Goal: Information Seeking & Learning: Check status

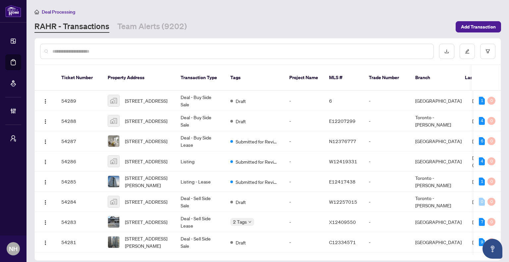
drag, startPoint x: 145, startPoint y: 16, endPoint x: 145, endPoint y: 23, distance: 7.6
click at [145, 16] on div "Deal Processing RAHR - Transactions Team Alerts (9202) Add Transaction" at bounding box center [267, 20] width 466 height 25
click at [145, 23] on link "Team Alerts (9202)" at bounding box center [152, 27] width 70 height 12
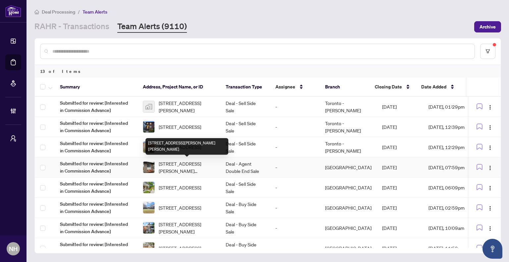
click at [186, 164] on span "[STREET_ADDRESS][PERSON_NAME][PERSON_NAME]" at bounding box center [187, 167] width 56 height 15
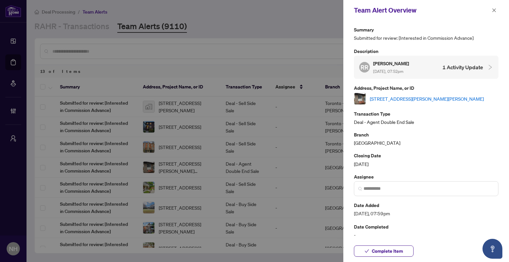
click at [427, 96] on link "[STREET_ADDRESS][PERSON_NAME][PERSON_NAME]" at bounding box center [427, 98] width 114 height 7
drag, startPoint x: 495, startPoint y: 12, endPoint x: 359, endPoint y: 31, distance: 136.8
click at [495, 12] on icon "close" at bounding box center [493, 10] width 5 height 5
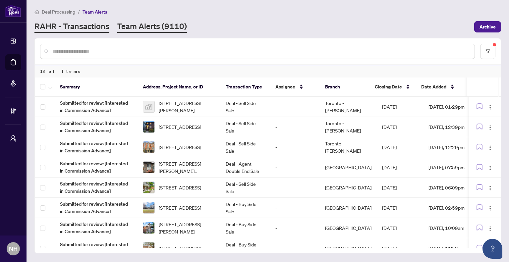
click at [106, 28] on link "RAHR - Transactions" at bounding box center [71, 27] width 75 height 12
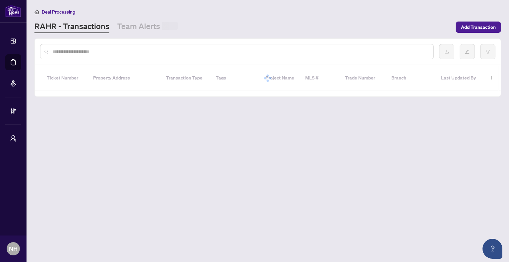
click at [109, 50] on input "text" at bounding box center [240, 51] width 376 height 7
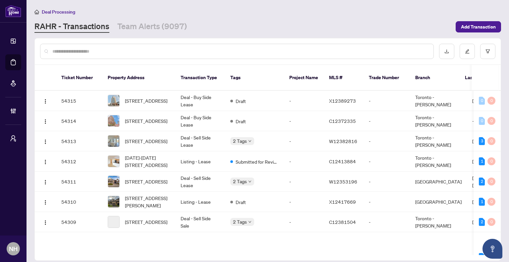
paste input "**********"
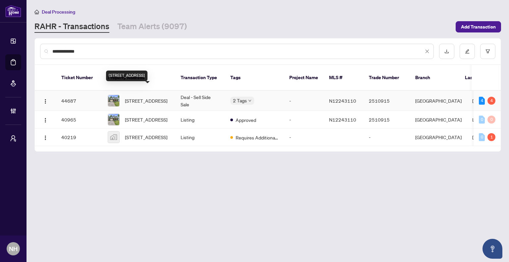
type input "**********"
click at [142, 97] on span "59 Kitsilano Cres, Richmond Hill, Ontario L4C 5A4, Canada" at bounding box center [146, 100] width 42 height 7
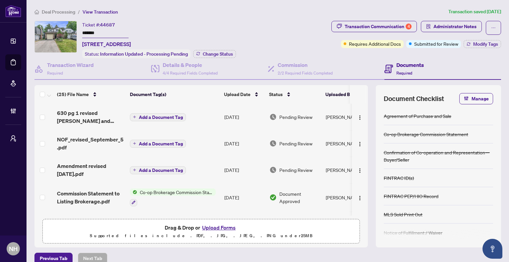
click at [61, 12] on span "Deal Processing" at bounding box center [58, 12] width 33 height 6
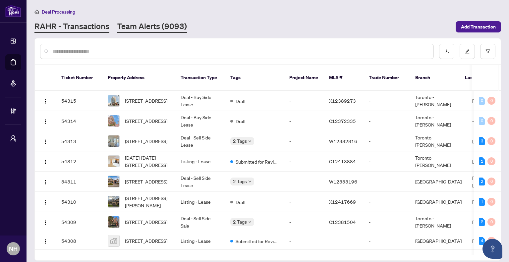
click at [167, 20] on div "Deal Processing RAHR - Transactions Team Alerts (9093) Add Transaction" at bounding box center [267, 20] width 466 height 25
click at [170, 24] on link "Team Alerts (9093)" at bounding box center [152, 27] width 70 height 12
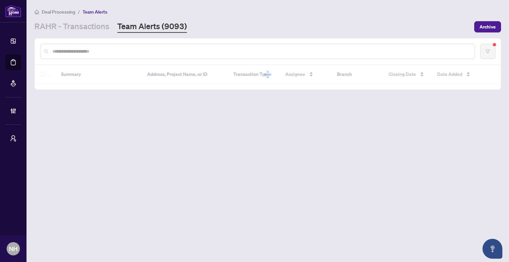
click at [173, 51] on input "text" at bounding box center [260, 51] width 417 height 7
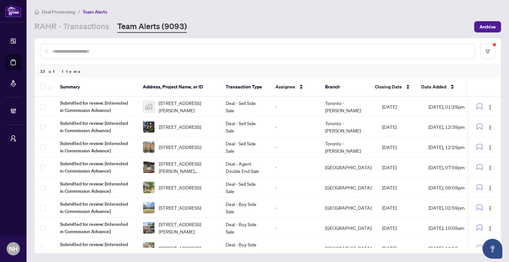
paste input "**********"
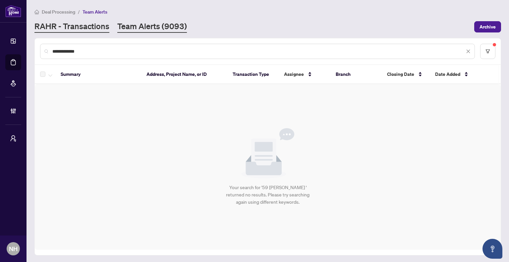
type input "**********"
click at [74, 32] on link "RAHR - Transactions" at bounding box center [71, 27] width 75 height 12
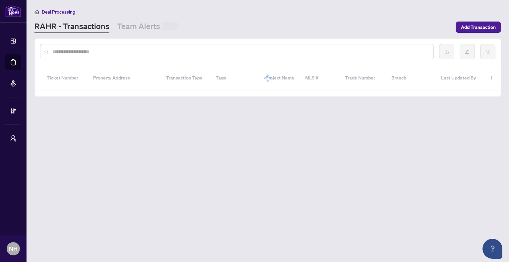
click at [100, 59] on div at bounding box center [268, 52] width 466 height 26
click at [105, 51] on input "text" at bounding box center [240, 51] width 376 height 7
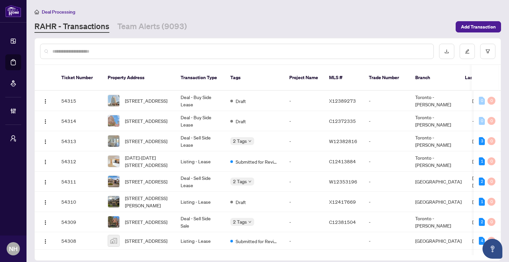
paste input "**********"
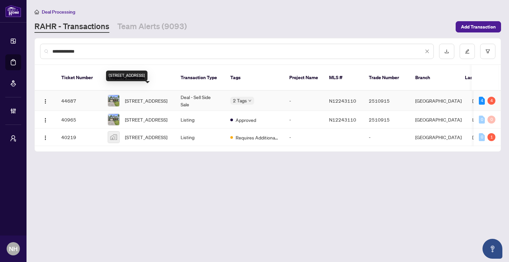
type input "**********"
click at [140, 97] on span "59 Kitsilano Cres, Richmond Hill, Ontario L4C 5A4, Canada" at bounding box center [146, 100] width 42 height 7
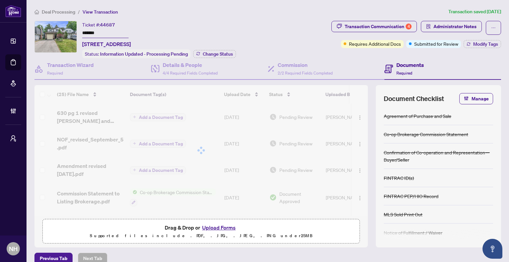
click at [62, 10] on span "Deal Processing" at bounding box center [58, 12] width 33 height 6
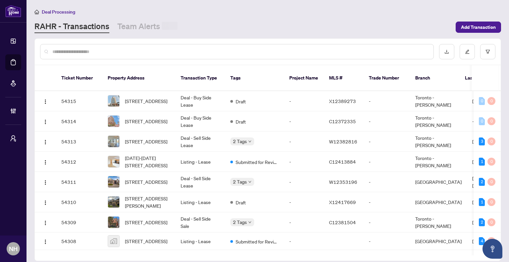
click at [102, 48] on input "text" at bounding box center [240, 51] width 376 height 7
paste input "**********"
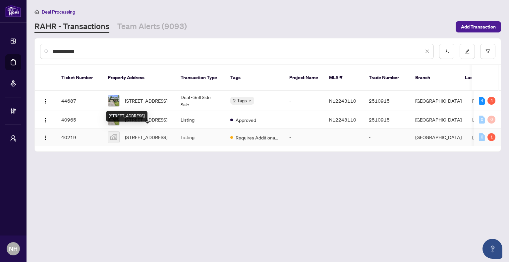
type input "**********"
click at [154, 139] on span "59 Kitsilano Crescent, Richmond Hill, ON, Canada" at bounding box center [146, 136] width 42 height 7
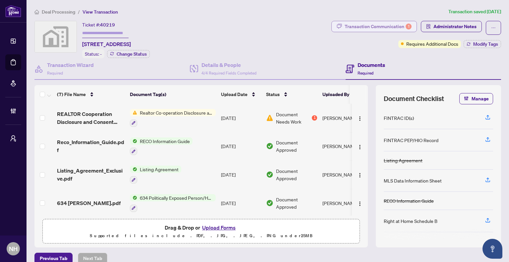
click at [336, 26] on icon "button" at bounding box center [338, 26] width 5 height 5
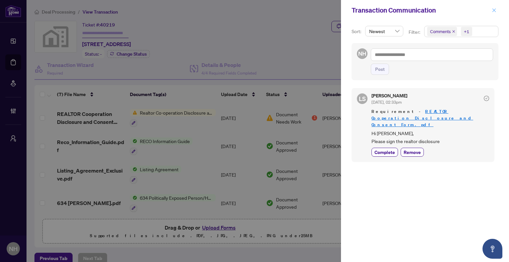
click at [493, 9] on icon "close" at bounding box center [493, 10] width 5 height 5
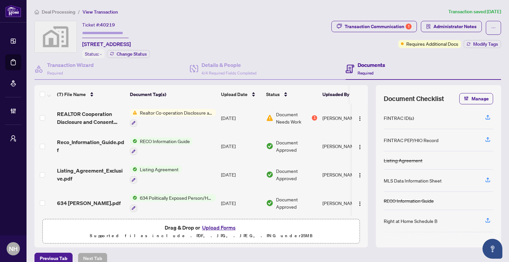
click at [69, 12] on span "Deal Processing" at bounding box center [58, 12] width 33 height 6
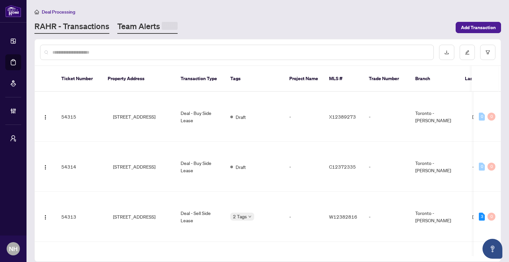
click at [131, 26] on link "Team Alerts" at bounding box center [147, 27] width 60 height 13
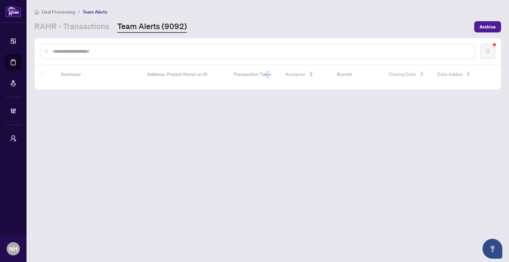
click at [135, 53] on input "text" at bounding box center [260, 51] width 417 height 7
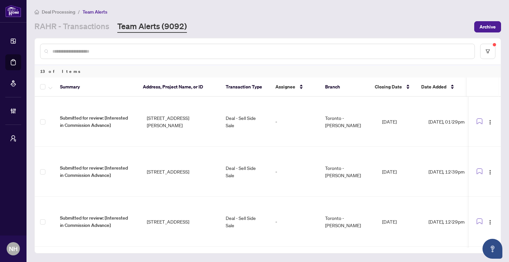
paste input "**********"
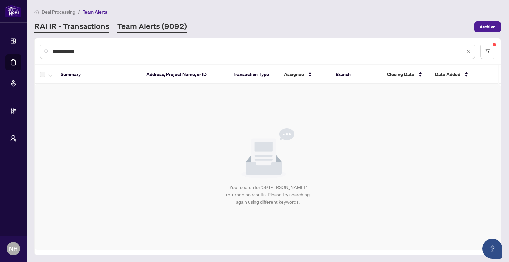
type input "**********"
click at [77, 27] on link "RAHR - Transactions" at bounding box center [71, 27] width 75 height 12
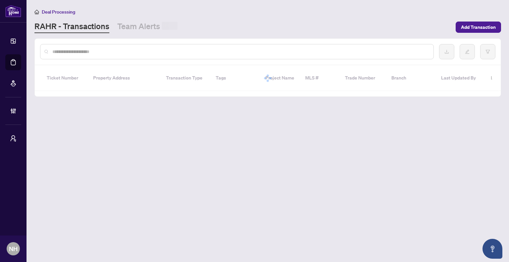
click at [110, 53] on input "text" at bounding box center [240, 51] width 376 height 7
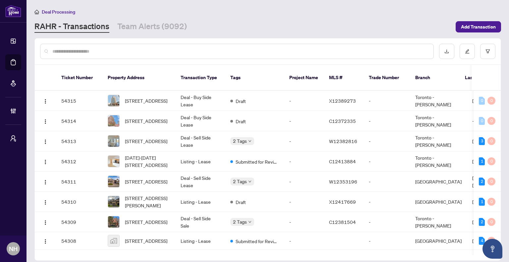
paste input "**********"
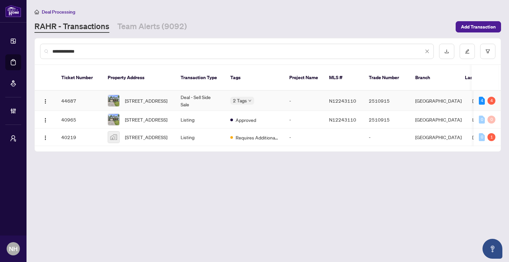
type input "**********"
click at [144, 97] on span "59 Kitsilano Cres, Richmond Hill, Ontario L4C 5A4, Canada" at bounding box center [146, 100] width 42 height 7
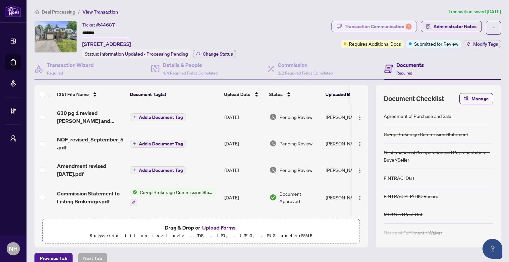
click at [344, 30] on div "Transaction Communication 4" at bounding box center [377, 26] width 67 height 11
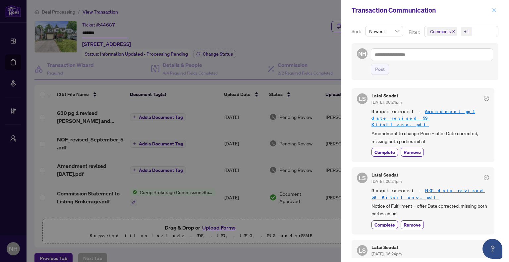
click at [497, 9] on button "button" at bounding box center [493, 10] width 9 height 8
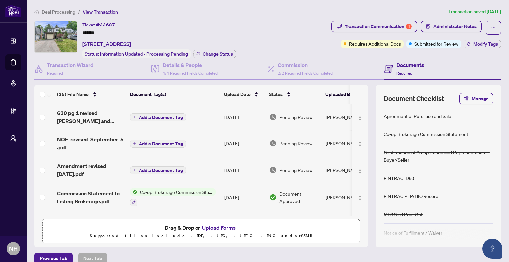
drag, startPoint x: 108, startPoint y: 35, endPoint x: 75, endPoint y: 33, distance: 32.5
click at [75, 33] on div "Ticket #: 44687 ******* 59 Kitsilano Cres, Richmond Hill, Ontario L4C 5A4, Cana…" at bounding box center [181, 39] width 294 height 37
click at [48, 13] on span "Deal Processing" at bounding box center [58, 12] width 33 height 6
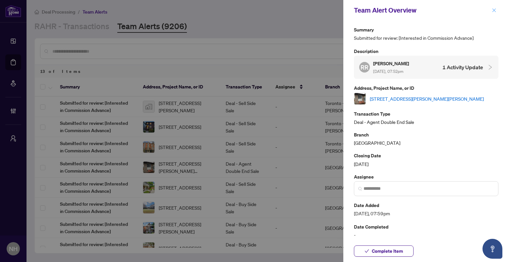
click at [497, 9] on button "button" at bounding box center [493, 10] width 9 height 8
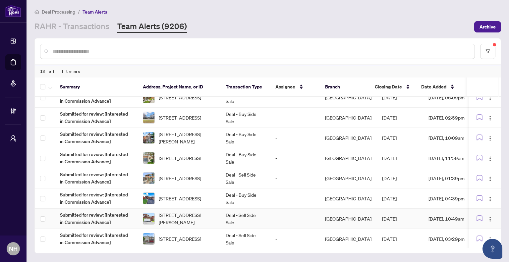
scroll to position [113, 0]
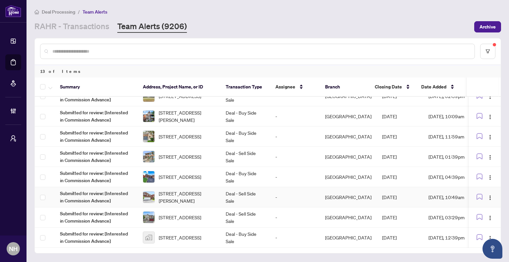
click at [242, 193] on td "Deal - Sell Side Sale" at bounding box center [245, 197] width 50 height 20
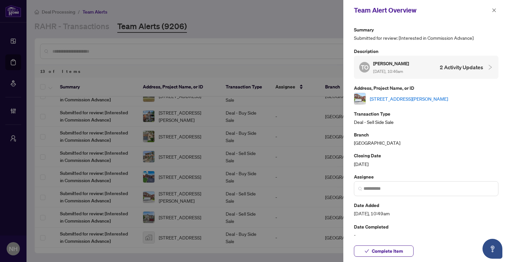
click at [448, 97] on link "[STREET_ADDRESS][PERSON_NAME]" at bounding box center [409, 98] width 78 height 7
click at [493, 9] on icon "close" at bounding box center [493, 10] width 5 height 5
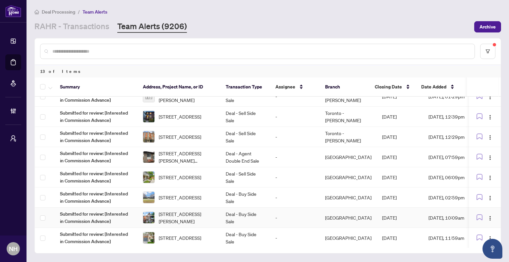
scroll to position [0, 0]
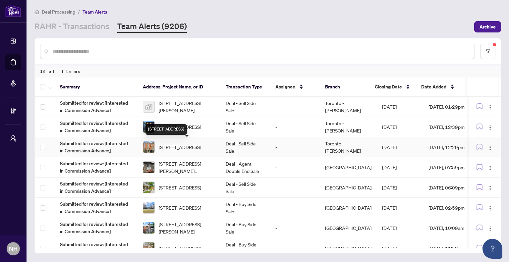
click at [184, 145] on span "[STREET_ADDRESS]" at bounding box center [180, 146] width 42 height 7
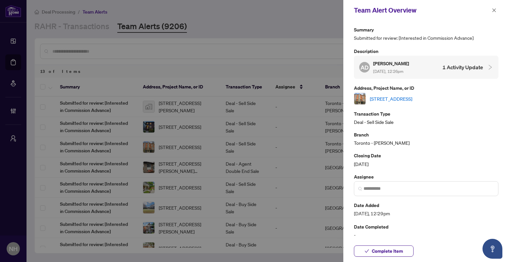
click at [412, 95] on link "[STREET_ADDRESS]" at bounding box center [391, 98] width 42 height 7
click at [494, 12] on icon "close" at bounding box center [493, 10] width 5 height 5
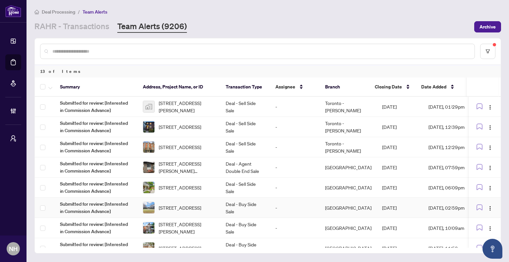
click at [187, 204] on span "[STREET_ADDRESS]" at bounding box center [180, 207] width 42 height 7
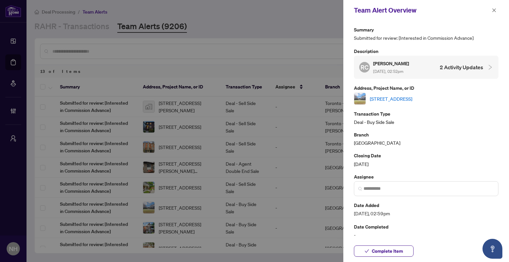
click at [389, 100] on link "[STREET_ADDRESS]" at bounding box center [391, 98] width 42 height 7
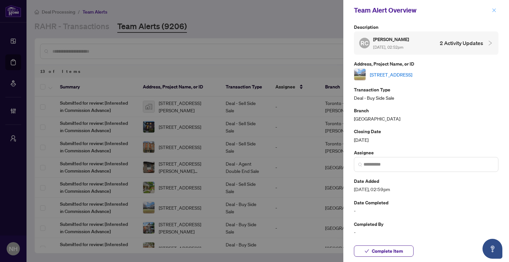
click at [494, 12] on icon "close" at bounding box center [493, 10] width 5 height 5
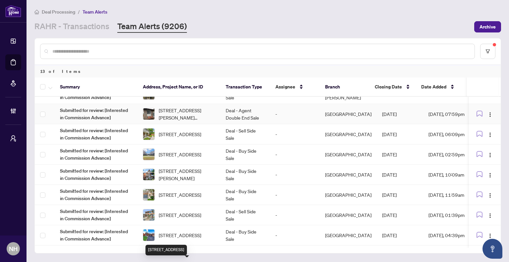
scroll to position [0, 0]
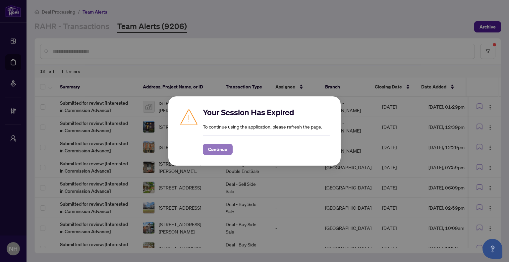
click at [225, 152] on span "Continue" at bounding box center [217, 149] width 19 height 11
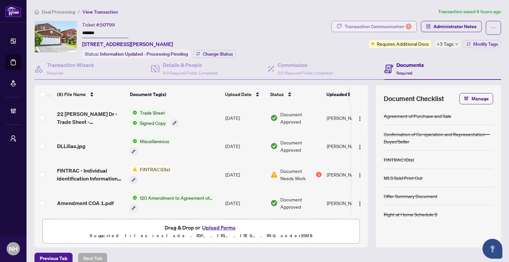
click at [376, 22] on div "Transaction Communication 1" at bounding box center [377, 26] width 67 height 11
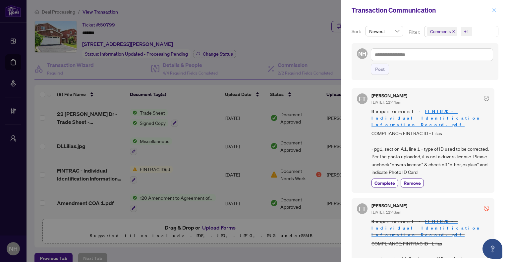
click at [494, 11] on icon "close" at bounding box center [494, 10] width 4 height 4
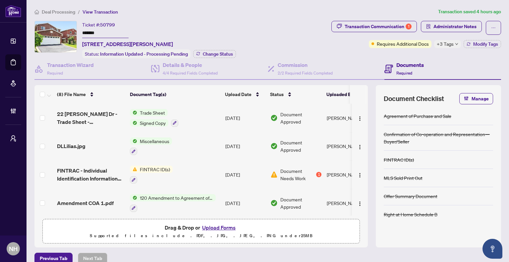
click at [369, 31] on span "Transaction Communication 1" at bounding box center [373, 28] width 85 height 14
click at [369, 29] on div "Transaction Communication 1" at bounding box center [377, 26] width 67 height 11
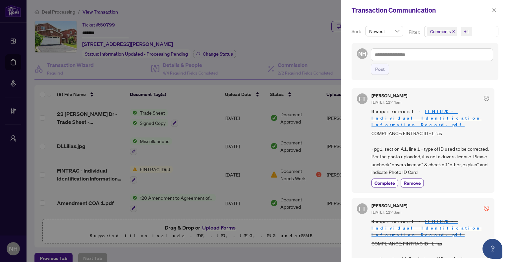
click at [493, 10] on icon "close" at bounding box center [494, 10] width 4 height 4
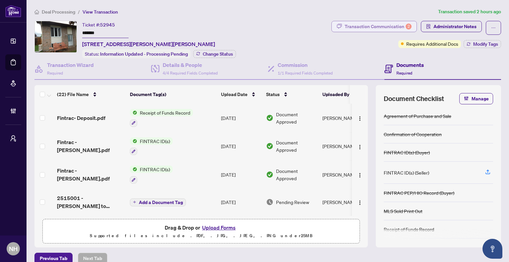
click at [359, 30] on div "Transaction Communication 2" at bounding box center [377, 26] width 67 height 11
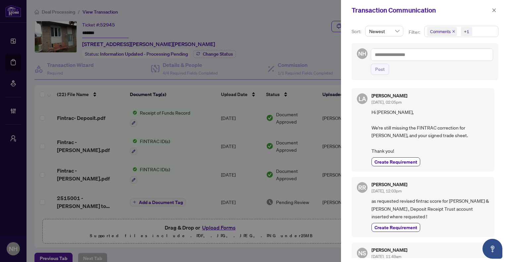
click at [453, 31] on icon "close" at bounding box center [453, 31] width 3 height 3
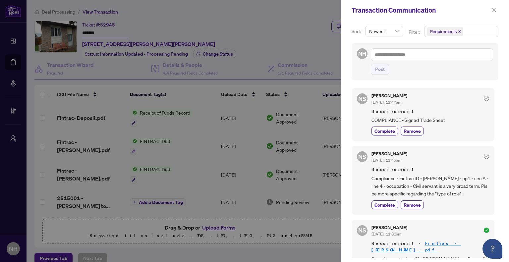
drag, startPoint x: 453, startPoint y: 115, endPoint x: 367, endPoint y: 116, distance: 86.1
click at [365, 116] on div "NS [PERSON_NAME] [DATE], 11:47am Requirement COMPLIANCE - Signed Trade Sheet Co…" at bounding box center [422, 114] width 143 height 53
click at [458, 30] on icon "close" at bounding box center [459, 31] width 3 height 3
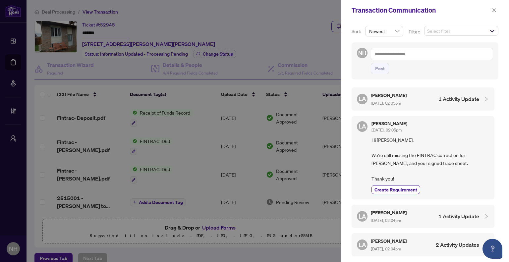
click at [441, 26] on span "Select filter" at bounding box center [461, 30] width 74 height 9
click at [434, 68] on span "Requirements" at bounding box center [463, 67] width 59 height 8
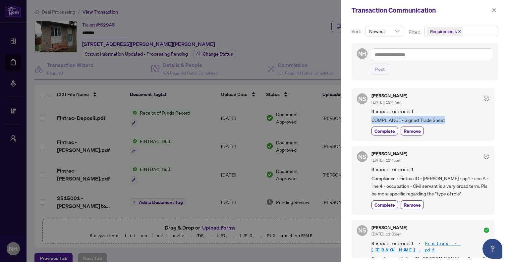
drag, startPoint x: 446, startPoint y: 118, endPoint x: 361, endPoint y: 116, distance: 85.5
click at [361, 116] on div "NS [PERSON_NAME] [DATE], 11:47am Requirement COMPLIANCE - Signed Trade Sheet Co…" at bounding box center [422, 114] width 143 height 53
copy span "COMPLIANCE - Signed Trade Sheet"
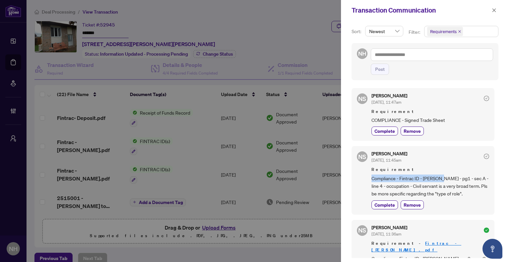
drag, startPoint x: 368, startPoint y: 177, endPoint x: 438, endPoint y: 176, distance: 70.2
click at [438, 176] on div "NS [PERSON_NAME] [DATE], 11:45am Requirement Compliance - Fintrac ID - [PERSON_…" at bounding box center [422, 180] width 143 height 68
copy span "Compliance - Fintrac ID - [PERSON_NAME] -"
click at [498, 12] on div "Transaction Communication" at bounding box center [425, 10] width 168 height 21
click at [491, 8] on icon "close" at bounding box center [493, 10] width 5 height 5
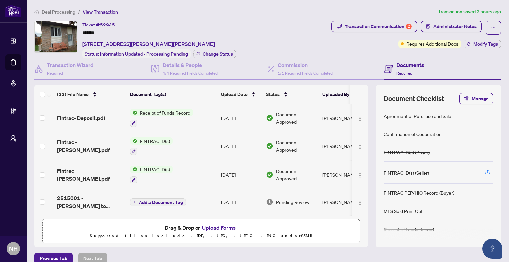
click at [60, 11] on span "Deal Processing" at bounding box center [58, 12] width 33 height 6
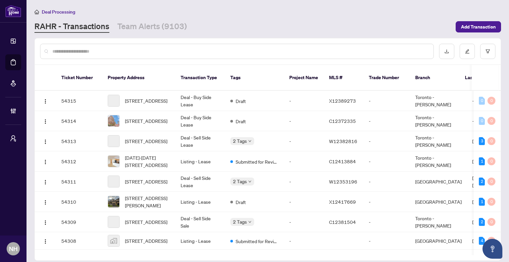
click at [170, 35] on main "Deal Processing RAHR - Transactions Team Alerts (9103) Add Transaction Ticket N…" at bounding box center [267, 131] width 482 height 262
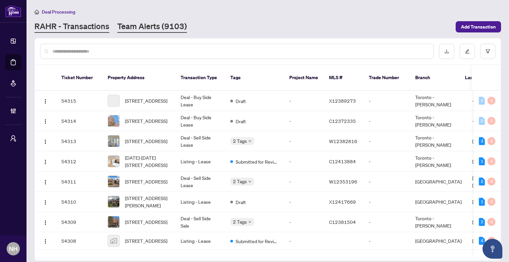
click at [170, 24] on link "Team Alerts (9103)" at bounding box center [152, 27] width 70 height 12
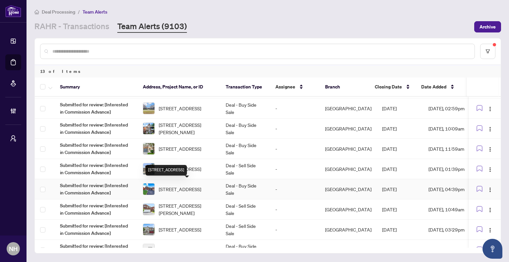
scroll to position [113, 0]
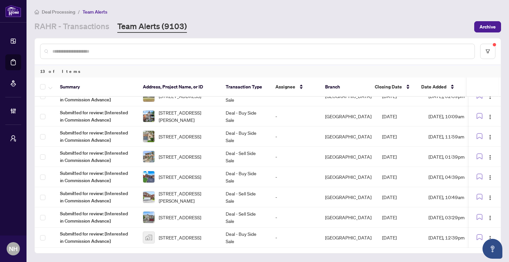
drag, startPoint x: 102, startPoint y: 29, endPoint x: 109, endPoint y: 35, distance: 9.6
click at [102, 29] on link "RAHR - Transactions" at bounding box center [71, 27] width 75 height 12
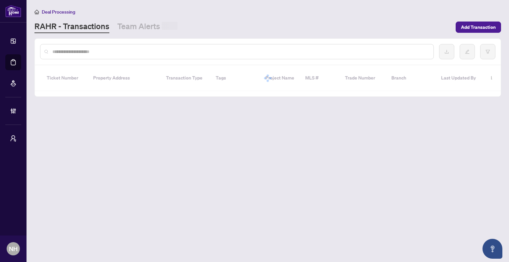
click at [120, 49] on input "text" at bounding box center [240, 51] width 376 height 7
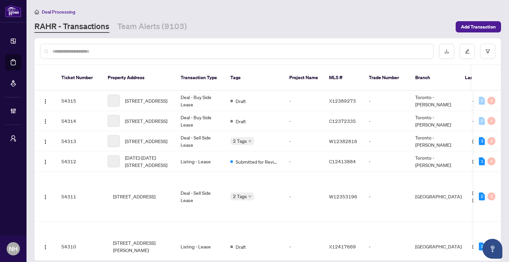
paste input "**********"
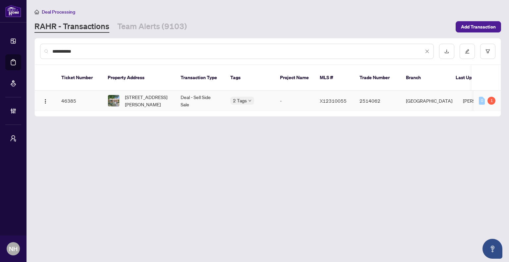
type input "**********"
click at [120, 97] on div "303 KRUG St, Kitchener, Ontario N2H 2Y9, Canada" at bounding box center [139, 100] width 62 height 15
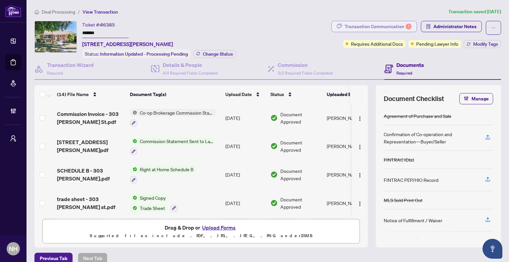
click at [372, 29] on div "Transaction Communication 1" at bounding box center [377, 26] width 67 height 11
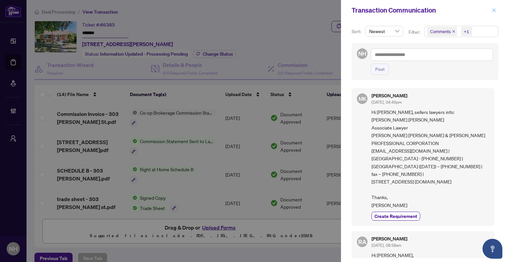
click at [494, 12] on icon "close" at bounding box center [493, 10] width 5 height 5
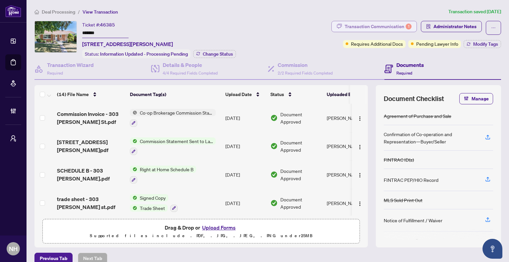
click at [356, 29] on div "Transaction Communication 1" at bounding box center [377, 26] width 67 height 11
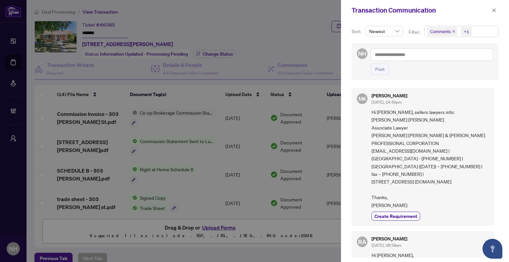
click at [454, 32] on icon "close" at bounding box center [453, 31] width 3 height 3
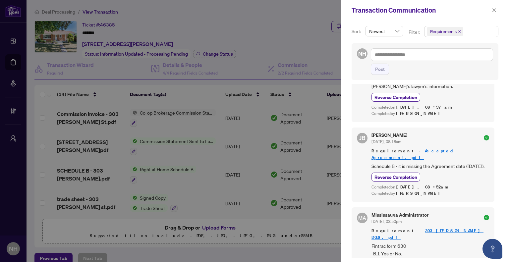
scroll to position [199, 0]
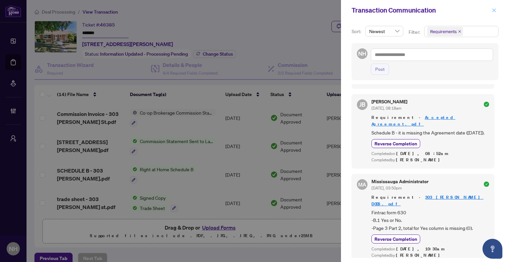
click at [493, 11] on icon "close" at bounding box center [493, 10] width 5 height 5
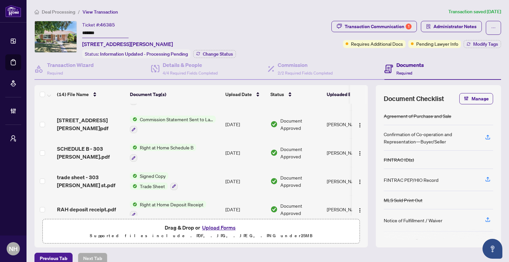
scroll to position [0, 0]
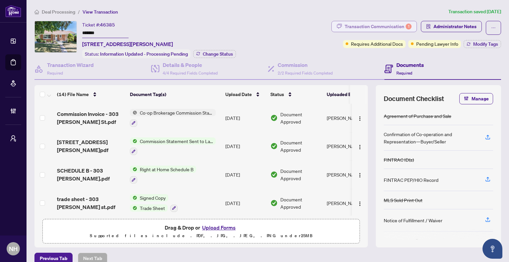
click at [376, 29] on div "Transaction Communication 1" at bounding box center [377, 26] width 67 height 11
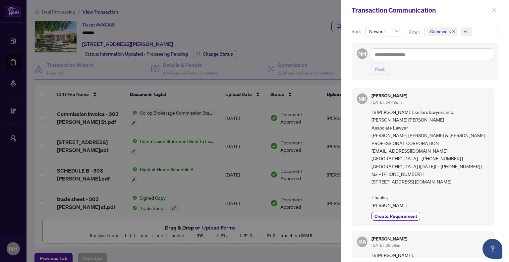
click at [493, 5] on span "button" at bounding box center [493, 10] width 5 height 11
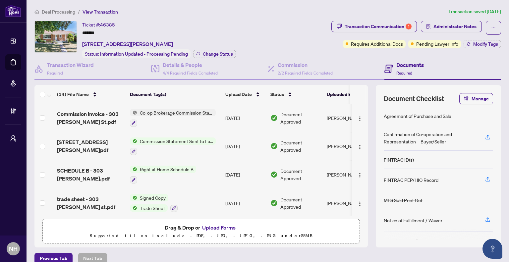
click at [244, 20] on div "Deal Processing / View Transaction Transaction saved 2 days ago Ticket #: 46385…" at bounding box center [268, 136] width 472 height 256
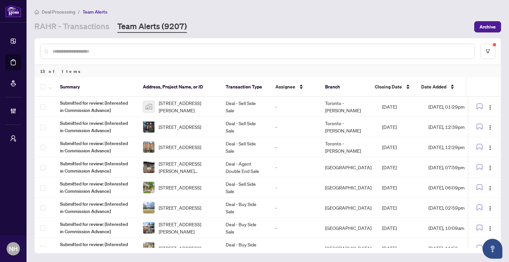
scroll to position [113, 0]
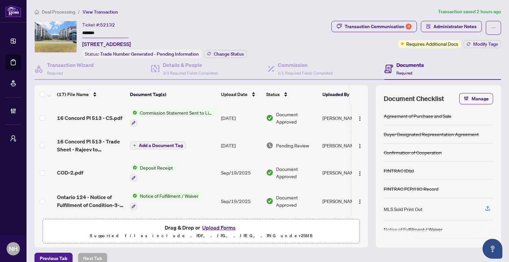
drag, startPoint x: 354, startPoint y: 31, endPoint x: 360, endPoint y: 34, distance: 6.2
click at [354, 31] on span "Transaction Communication 6" at bounding box center [373, 28] width 85 height 14
click at [360, 28] on div "Transaction Communication 6" at bounding box center [377, 26] width 67 height 11
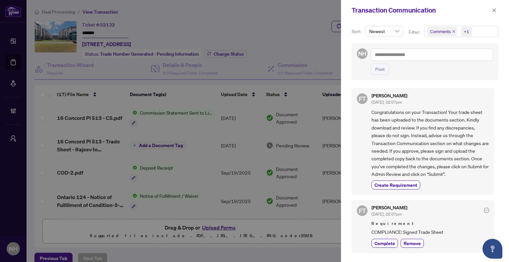
click at [453, 31] on icon "close" at bounding box center [453, 31] width 3 height 3
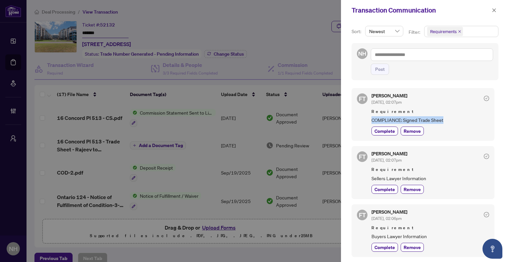
drag, startPoint x: 372, startPoint y: 120, endPoint x: 446, endPoint y: 119, distance: 73.5
click at [446, 119] on span "COMPLIANCE: Signed Trade Sheet" at bounding box center [430, 120] width 118 height 8
copy span "COMPLIANCE: Signed Trade Sheet"
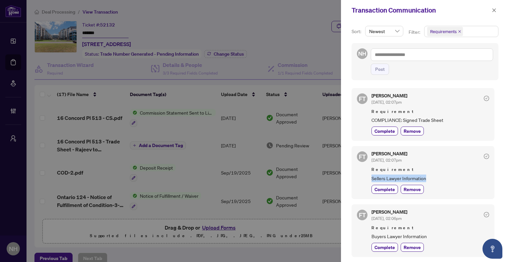
drag, startPoint x: 371, startPoint y: 175, endPoint x: 430, endPoint y: 176, distance: 59.6
click at [430, 176] on div "FT Florabelle Tabije Sep/22/2025, 02:07pm Requirement Sellers Lawyer Informatio…" at bounding box center [422, 172] width 143 height 53
copy span "Sellers Lawyer Information"
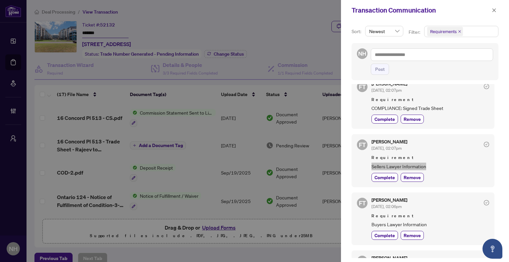
scroll to position [33, 0]
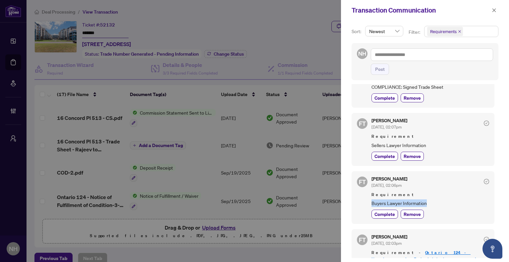
drag, startPoint x: 369, startPoint y: 200, endPoint x: 428, endPoint y: 199, distance: 59.6
click at [428, 199] on div "FT Florabelle Tabije Sep/22/2025, 02:06pm Requirement Buyers Lawyer Information…" at bounding box center [422, 197] width 143 height 53
copy span "Buyers Lawyer Information"
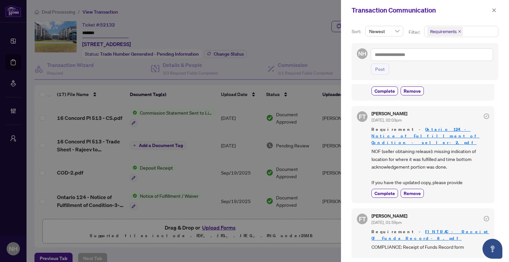
scroll to position [199, 0]
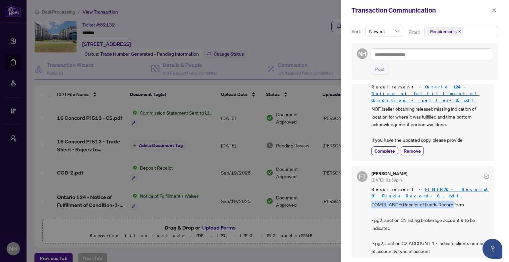
drag, startPoint x: 371, startPoint y: 191, endPoint x: 453, endPoint y: 190, distance: 82.5
click at [453, 201] on span "COMPLIANCE: Receipt of Funds Record form - pg2, section C1 listing brokerage ac…" at bounding box center [430, 259] width 118 height 116
copy span "COMPLIANCE: Receipt of Funds Record"
click at [494, 11] on icon "close" at bounding box center [493, 10] width 5 height 5
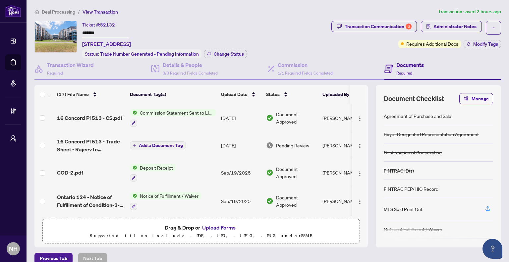
click at [58, 11] on span "Deal Processing" at bounding box center [58, 12] width 33 height 6
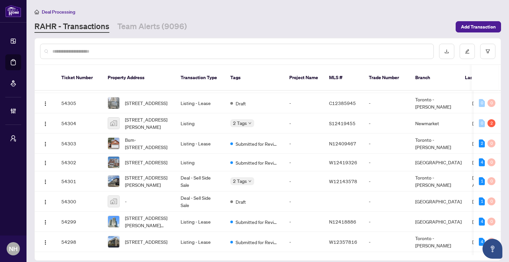
scroll to position [242, 0]
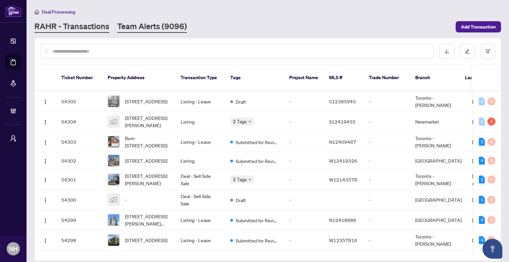
click at [164, 30] on link "Team Alerts (9096)" at bounding box center [152, 27] width 70 height 12
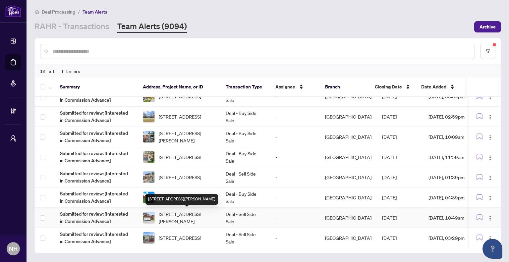
scroll to position [113, 0]
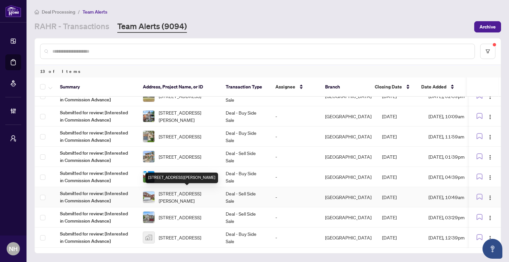
click at [193, 193] on span "22 Donna Dr, Brampton, Ontario L6Z 3T2, Canada" at bounding box center [187, 197] width 56 height 15
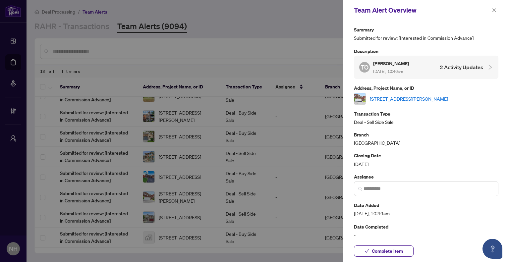
click at [423, 99] on link "22 Donna Dr, Brampton, Ontario L6Z 3T2, Canada" at bounding box center [409, 98] width 78 height 7
click at [490, 11] on button "button" at bounding box center [493, 10] width 9 height 8
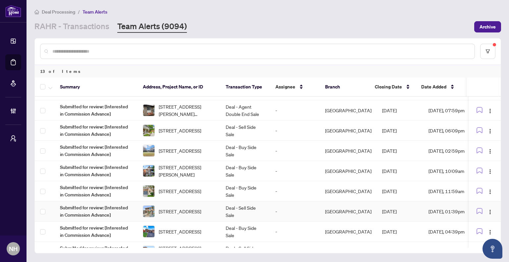
scroll to position [46, 0]
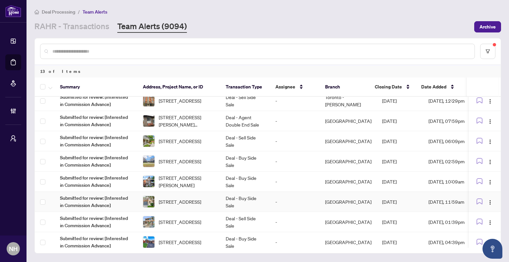
click at [201, 198] on span "[STREET_ADDRESS]" at bounding box center [180, 201] width 42 height 7
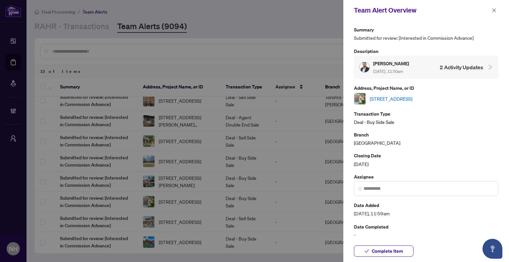
click at [382, 97] on link "5-1015 Galesway Blvd, Mississauga, Ontario L5V 3B2, Canada" at bounding box center [391, 98] width 42 height 7
click at [412, 95] on link "5-1015 Galesway Blvd, Mississauga, Ontario L5V 3B2, Canada" at bounding box center [391, 98] width 42 height 7
click at [498, 10] on button "button" at bounding box center [493, 10] width 9 height 8
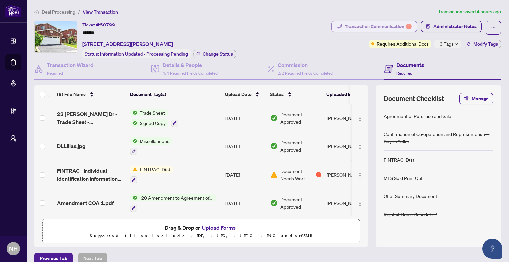
click at [376, 27] on div "Transaction Communication 1" at bounding box center [377, 26] width 67 height 11
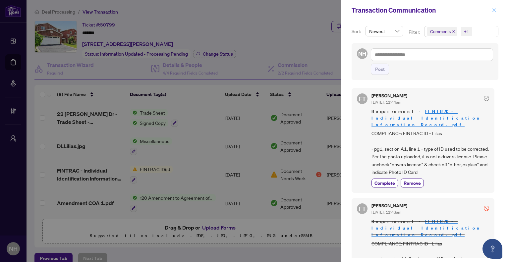
click at [493, 9] on icon "close" at bounding box center [493, 10] width 5 height 5
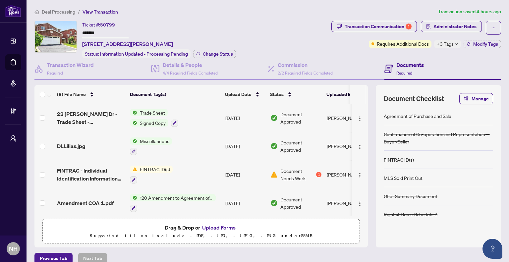
click at [61, 13] on span "Deal Processing" at bounding box center [58, 12] width 33 height 6
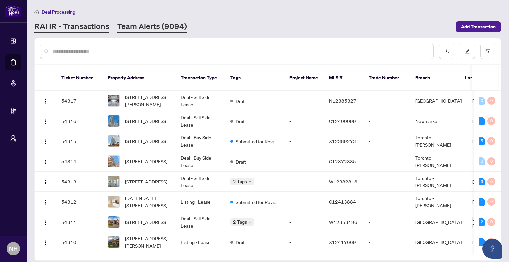
click at [168, 26] on link "Team Alerts (9094)" at bounding box center [152, 27] width 70 height 12
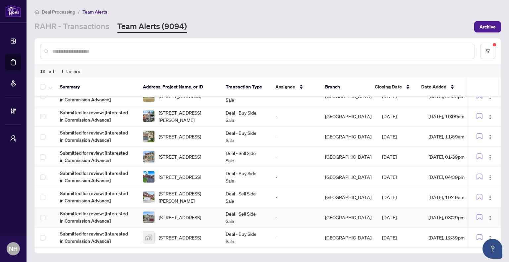
scroll to position [113, 0]
click at [187, 173] on span "[STREET_ADDRESS]" at bounding box center [180, 176] width 42 height 7
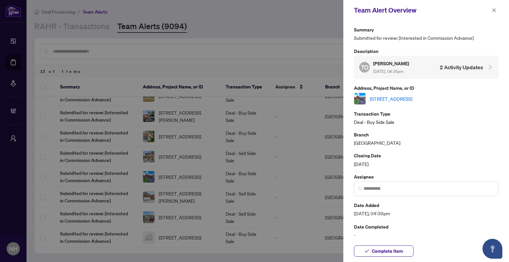
click at [407, 100] on link "[STREET_ADDRESS]" at bounding box center [391, 98] width 42 height 7
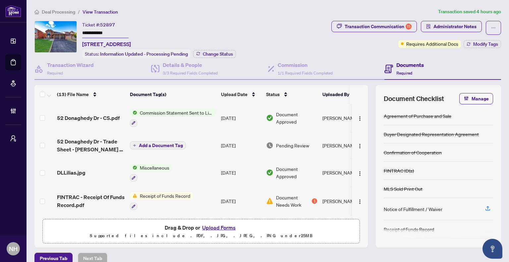
click at [356, 33] on span "Transaction Communication 15" at bounding box center [373, 28] width 85 height 14
click at [357, 30] on div "Transaction Communication 15" at bounding box center [377, 26] width 67 height 11
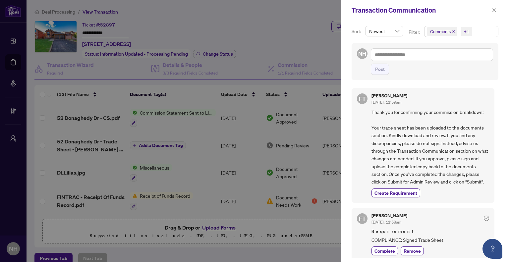
click at [454, 31] on icon "close" at bounding box center [453, 31] width 3 height 3
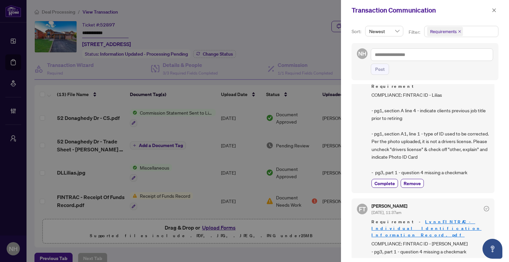
scroll to position [166, 0]
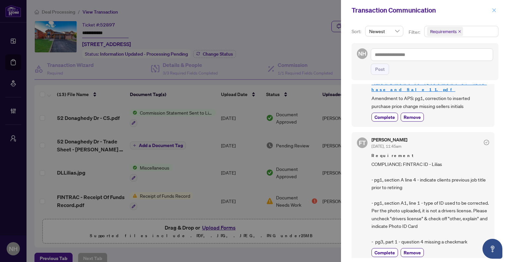
click at [494, 10] on icon "close" at bounding box center [494, 10] width 4 height 4
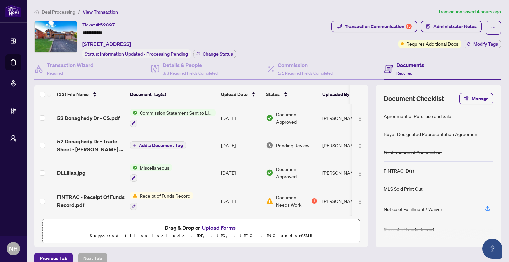
click at [55, 11] on span "Deal Processing" at bounding box center [58, 12] width 33 height 6
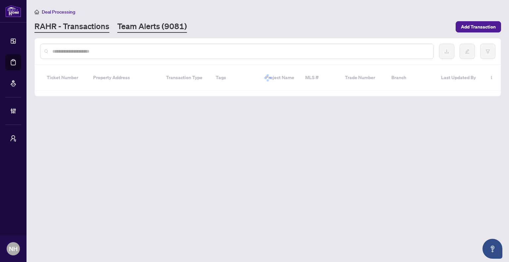
click at [155, 26] on link "Team Alerts (9081)" at bounding box center [152, 27] width 70 height 12
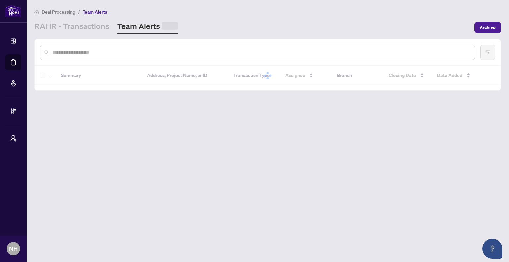
click at [141, 50] on input "text" at bounding box center [260, 52] width 417 height 7
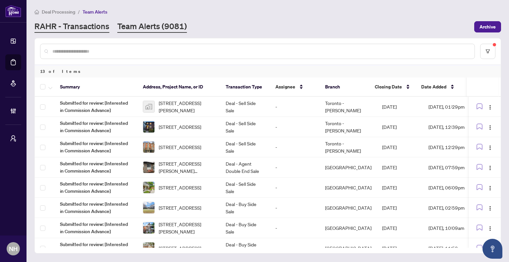
click at [81, 25] on link "RAHR - Transactions" at bounding box center [71, 27] width 75 height 12
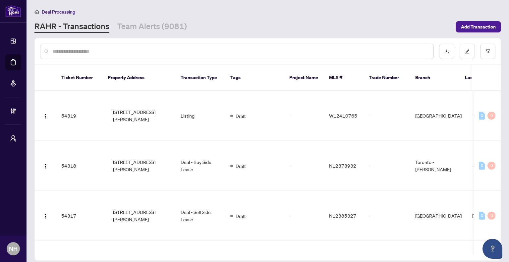
click at [92, 49] on input "text" at bounding box center [240, 51] width 376 height 7
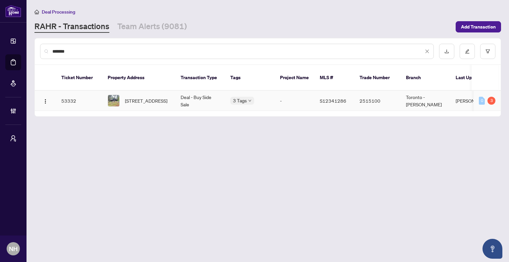
type input "*******"
click at [136, 97] on span "3179 Pioneer Rd, Severn, Ontario K0K 1E0, Canada" at bounding box center [146, 100] width 42 height 7
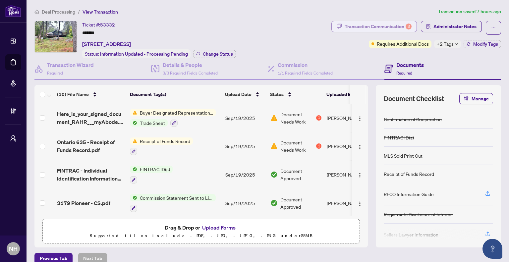
click at [363, 24] on div "Transaction Communication 3" at bounding box center [377, 26] width 67 height 11
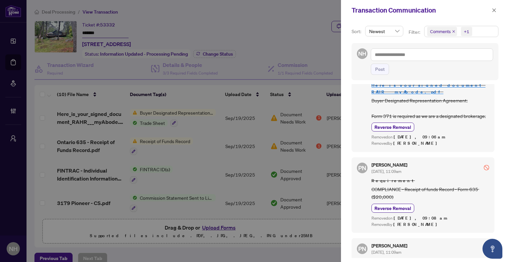
scroll to position [298, 0]
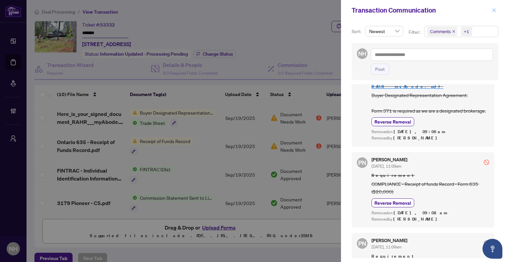
click at [494, 9] on icon "close" at bounding box center [493, 10] width 5 height 5
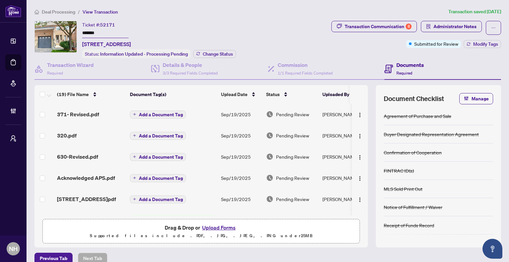
click at [60, 14] on span "Deal Processing" at bounding box center [58, 12] width 33 height 6
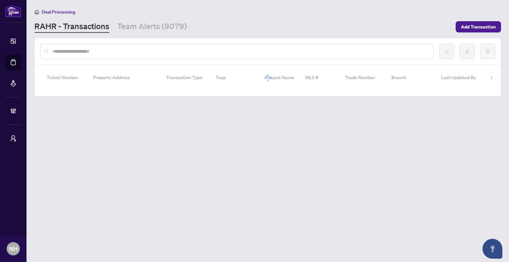
click at [115, 55] on div at bounding box center [236, 51] width 393 height 15
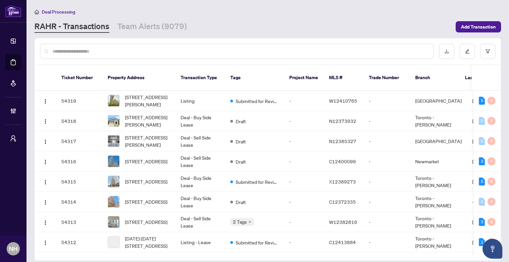
click at [117, 49] on input "text" at bounding box center [240, 51] width 376 height 7
paste input "*******"
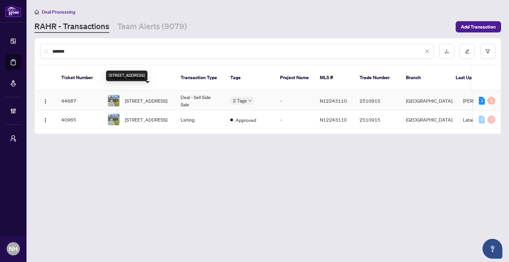
type input "*******"
click at [139, 97] on span "59 Kitsilano Cres, Richmond Hill, Ontario L4C 5A4, Canada" at bounding box center [146, 100] width 42 height 7
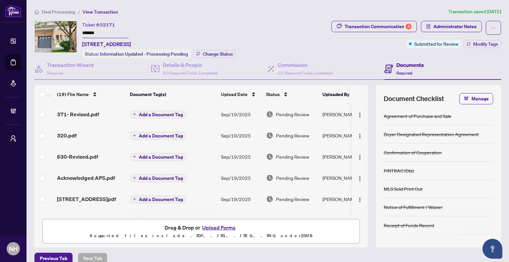
drag, startPoint x: 111, startPoint y: 33, endPoint x: 78, endPoint y: 28, distance: 33.3
click at [78, 28] on div "Ticket #: 52171 ******* [STREET_ADDRESS] Status: Information Updated - Processi…" at bounding box center [181, 39] width 294 height 37
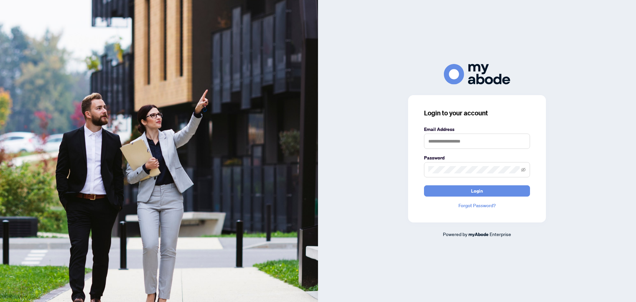
click at [523, 141] on keeper-lock "Open Keeper Popup" at bounding box center [522, 141] width 8 height 8
type input "**********"
click at [490, 194] on button "Login" at bounding box center [477, 190] width 106 height 11
